Goal: Task Accomplishment & Management: Manage account settings

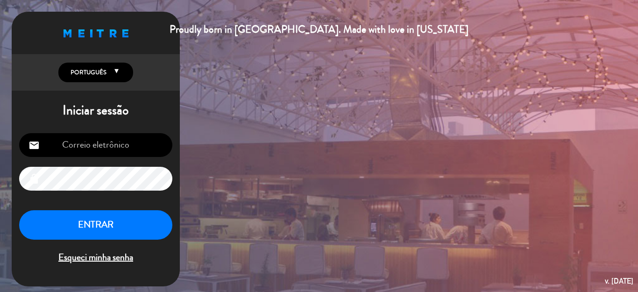
type input "[EMAIL_ADDRESS][DOMAIN_NAME]"
click at [103, 230] on button "ENTRAR" at bounding box center [95, 224] width 153 height 29
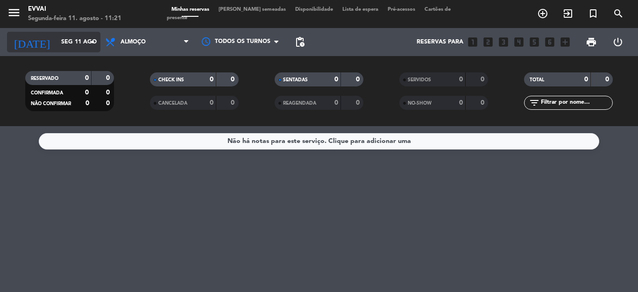
click at [69, 40] on input "Seg 11 ago" at bounding box center [95, 42] width 79 height 16
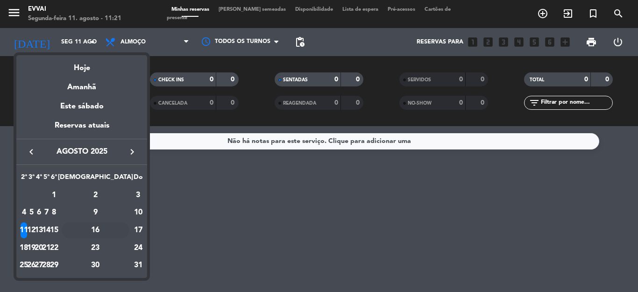
click at [118, 228] on div "16" at bounding box center [96, 230] width 68 height 16
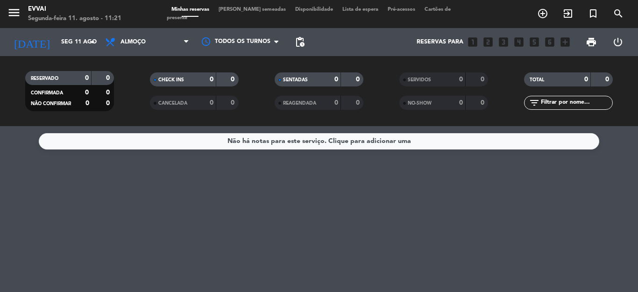
type input "Sáb 16 ago"
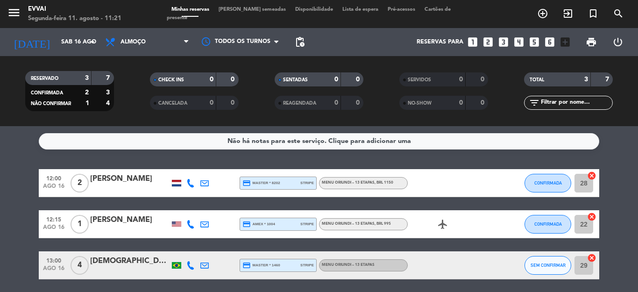
click at [247, 10] on div "Minhas reservas Mesas semeadas Disponibilidade Lista de espera Pré-acessos Cart…" at bounding box center [319, 14] width 305 height 17
click at [246, 11] on span "[PERSON_NAME] semeadas" at bounding box center [252, 9] width 77 height 5
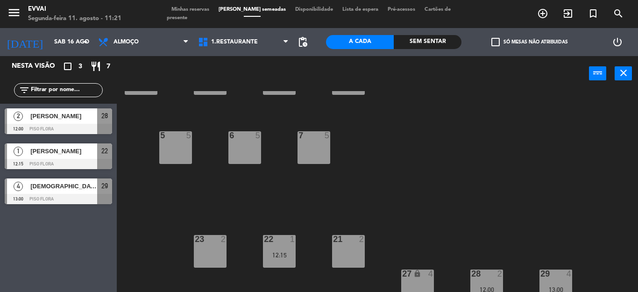
scroll to position [90, 0]
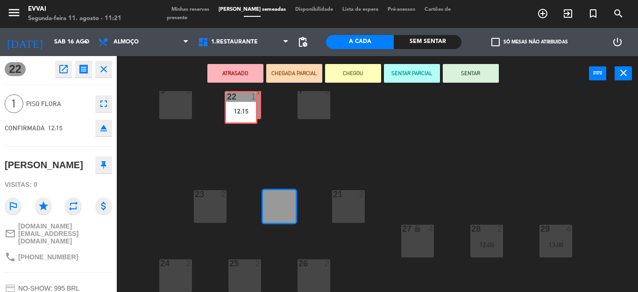
drag, startPoint x: 277, startPoint y: 191, endPoint x: 246, endPoint y: 105, distance: 91.4
click at [246, 105] on div "4 5 3 5 2 5 1 6 5 5 6 5 7 5 21 2 23 2 22 1 12:15 22 1 12:15 27 lock 4 28 2 12:0…" at bounding box center [380, 191] width 515 height 201
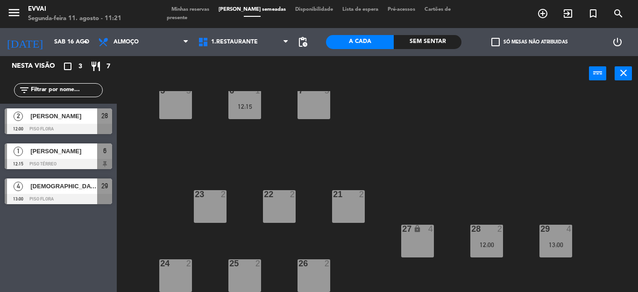
click at [213, 210] on div "23 2" at bounding box center [210, 206] width 33 height 33
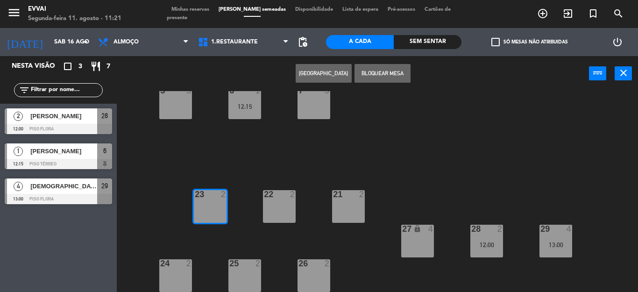
drag, startPoint x: 375, startPoint y: 73, endPoint x: 356, endPoint y: 82, distance: 21.7
click at [375, 73] on button "Bloquear Mesa" at bounding box center [382, 73] width 56 height 19
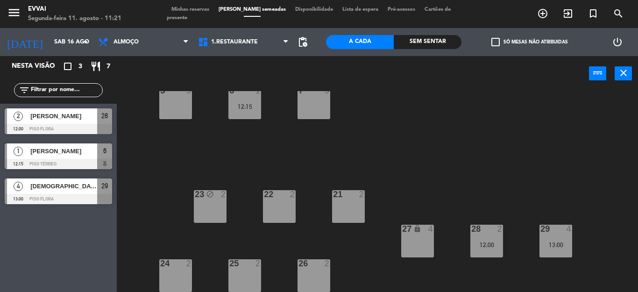
click at [286, 196] on div at bounding box center [278, 194] width 15 height 8
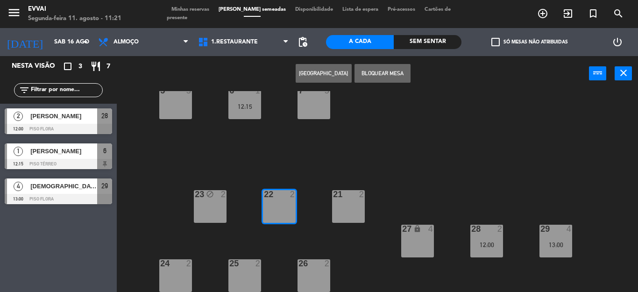
click at [367, 69] on button "Bloquear Mesa" at bounding box center [382, 73] width 56 height 19
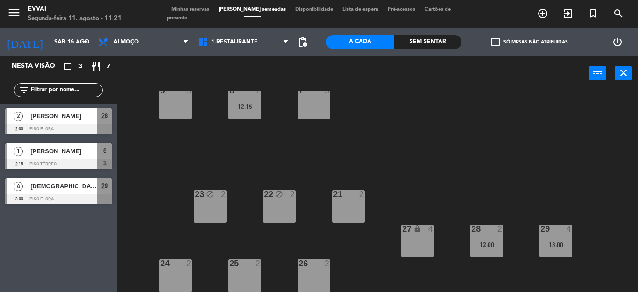
click at [346, 205] on div "21 2" at bounding box center [348, 206] width 33 height 33
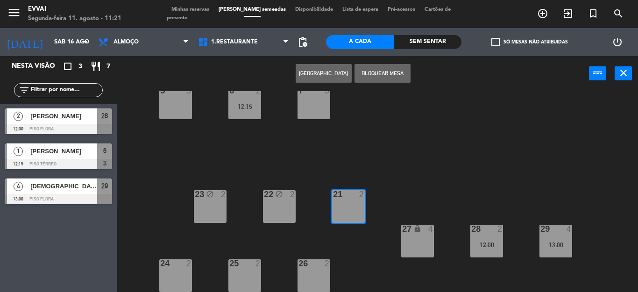
click at [395, 74] on button "Bloquear Mesa" at bounding box center [382, 73] width 56 height 19
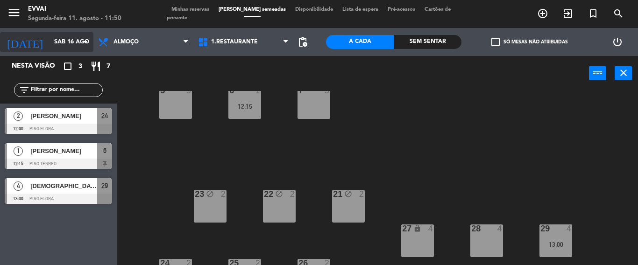
click at [88, 40] on icon "arrow_drop_down" at bounding box center [85, 41] width 11 height 11
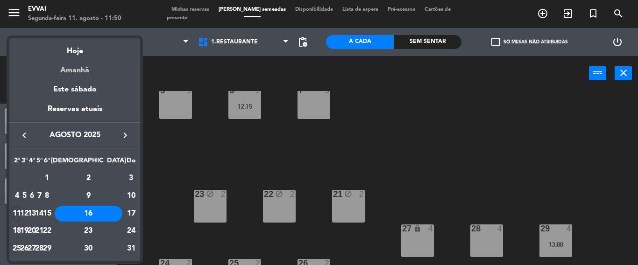
click at [98, 65] on div "Amanhã" at bounding box center [74, 66] width 131 height 19
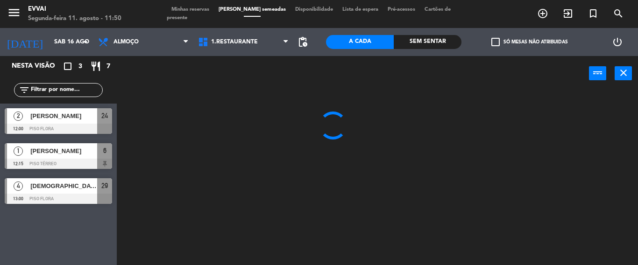
type input "Ter 12 ago"
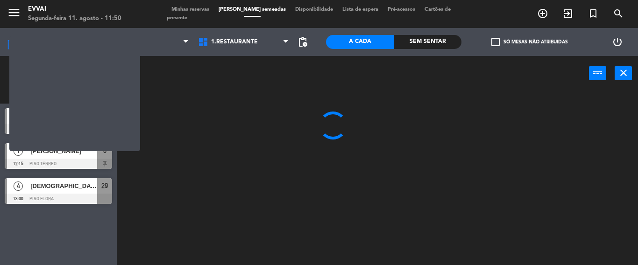
scroll to position [0, 0]
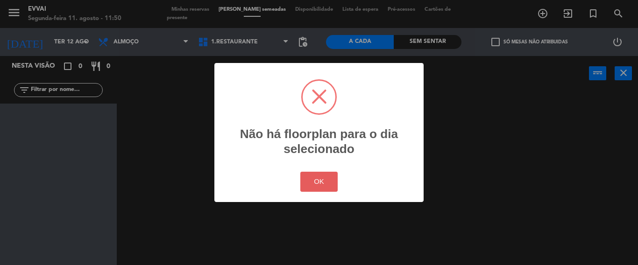
click at [319, 175] on button "OK" at bounding box center [319, 182] width 38 height 20
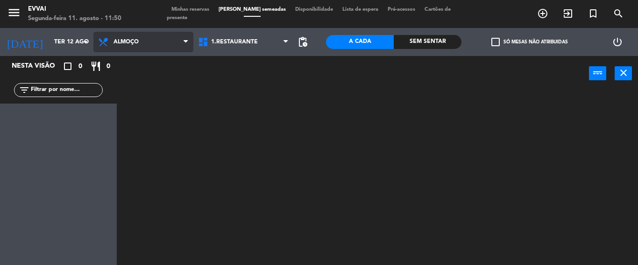
click at [144, 49] on span "Almoço" at bounding box center [143, 42] width 100 height 21
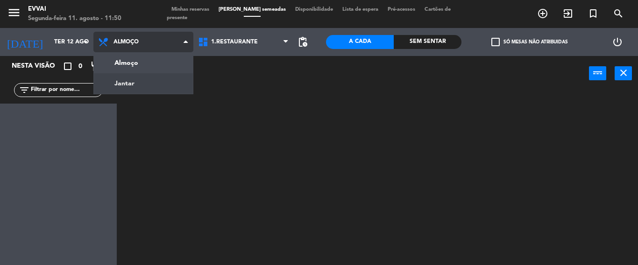
click at [155, 88] on ng-component "menu Evvai Segunda-feira 11. agosto - 11:50 Minhas reservas Mesas semeadas Disp…" at bounding box center [319, 132] width 638 height 265
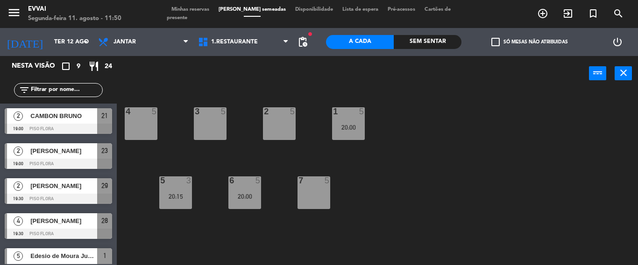
click at [195, 10] on div "Minhas reservas Mesas semeadas Disponibilidade Lista de espera Pré-acessos Cart…" at bounding box center [319, 14] width 305 height 17
click at [192, 12] on span "Minhas reservas" at bounding box center [190, 9] width 47 height 5
